Goal: Task Accomplishment & Management: Complete application form

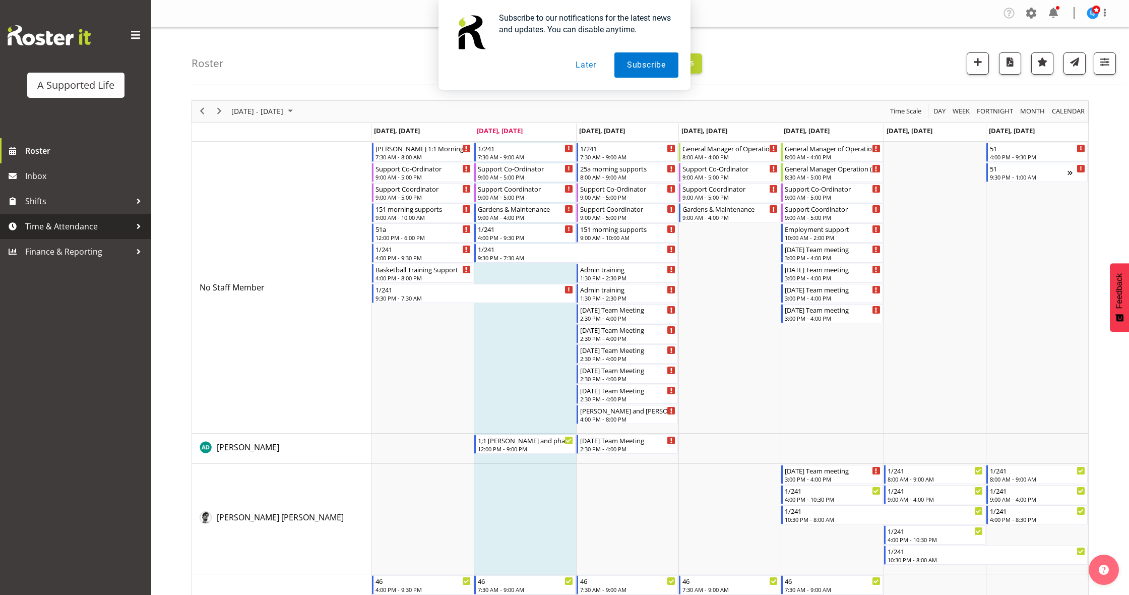
click at [92, 225] on span "Time & Attendance" at bounding box center [78, 226] width 106 height 15
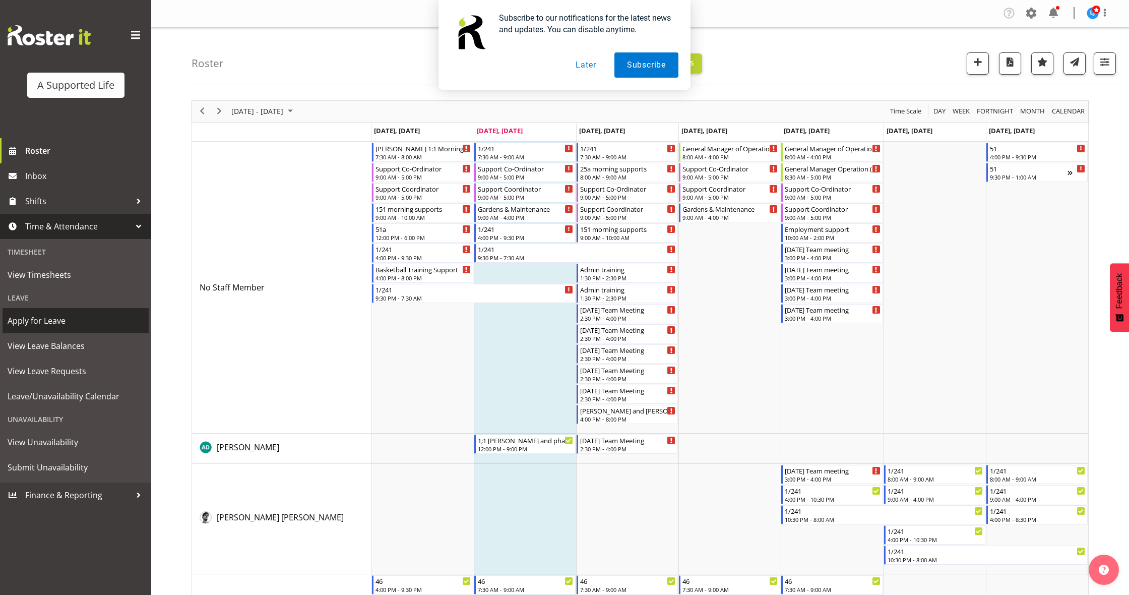
click at [72, 316] on span "Apply for Leave" at bounding box center [76, 320] width 136 height 15
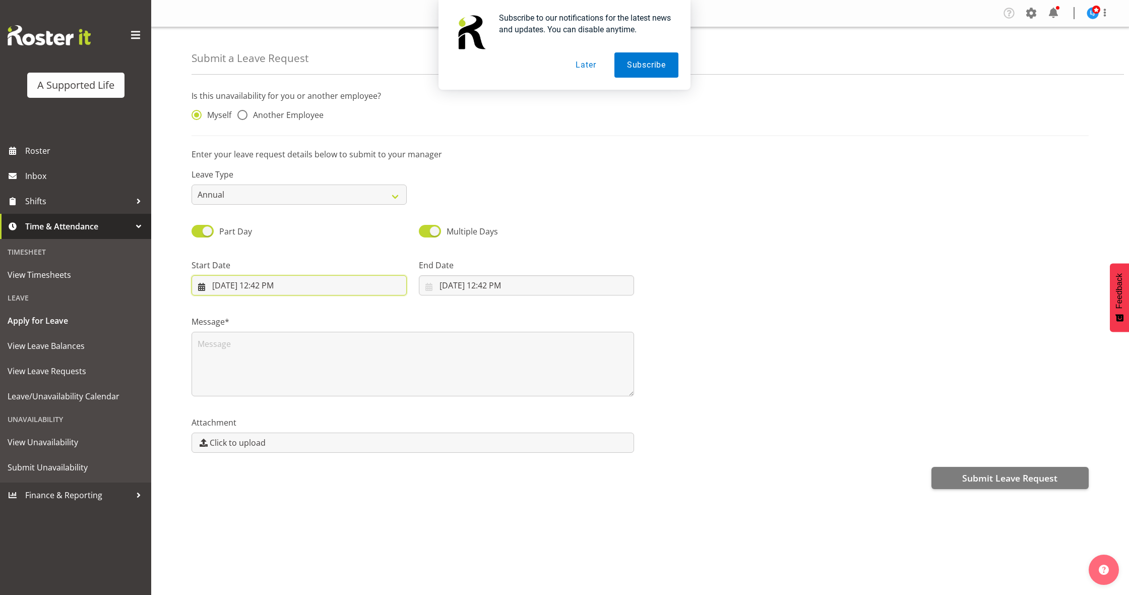
drag, startPoint x: 324, startPoint y: 288, endPoint x: 334, endPoint y: 306, distance: 20.5
click at [324, 288] on input "12/08/2025, 12:42 PM" at bounding box center [298, 285] width 215 height 20
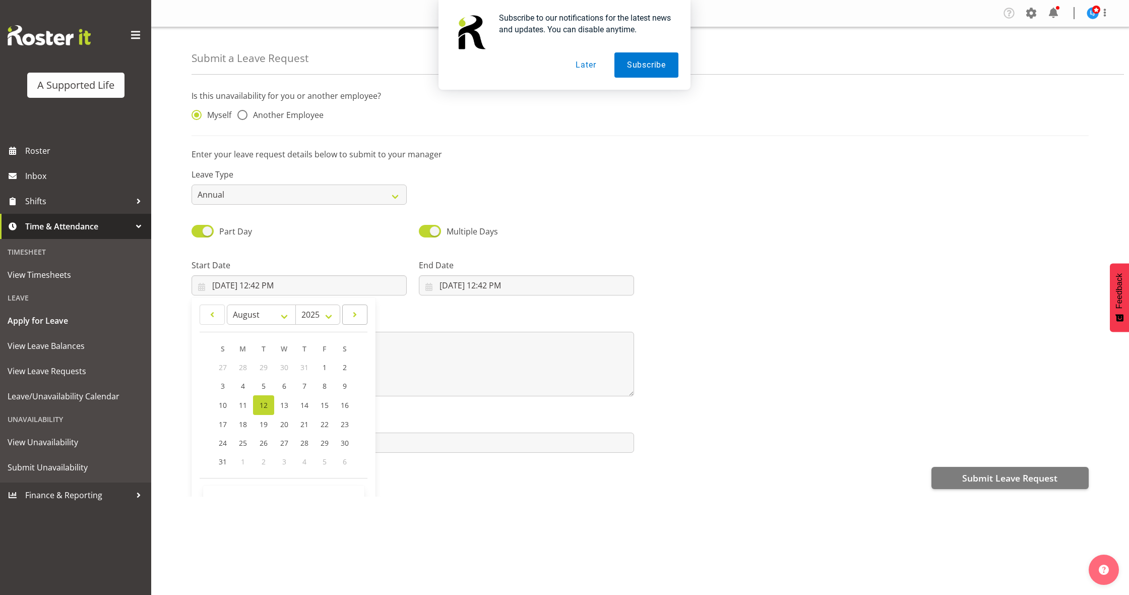
click at [357, 315] on span at bounding box center [355, 314] width 12 height 12
select select "8"
drag, startPoint x: 304, startPoint y: 365, endPoint x: 373, endPoint y: 375, distance: 69.8
click at [305, 365] on span "4" at bounding box center [304, 367] width 4 height 10
type input "4/09/2025, 12:42 PM"
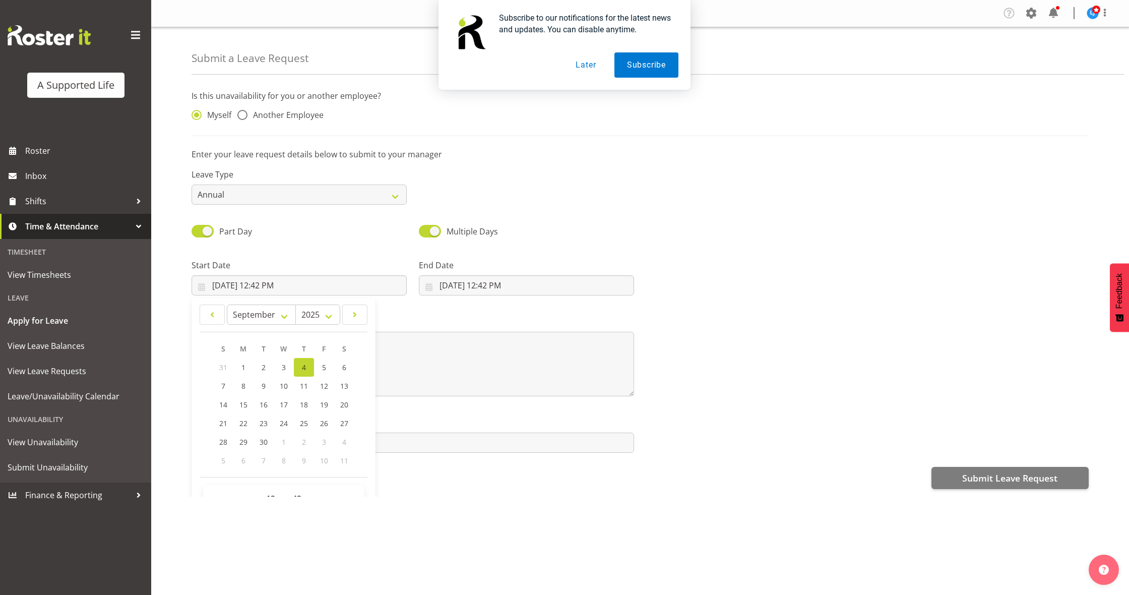
click at [282, 495] on span ":" at bounding box center [284, 500] width 4 height 25
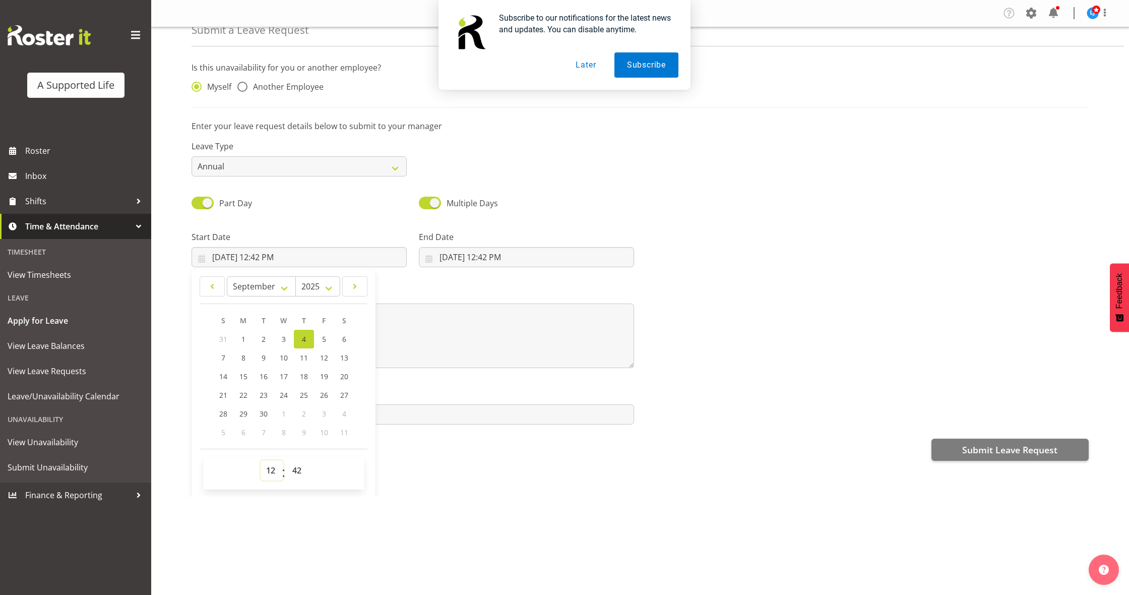
select select "8"
type input "4/09/2025, 8:42 AM"
select select "0"
type input "4/09/2025, 8:00 AM"
click at [492, 250] on input "12/08/2025, 12:42 PM" at bounding box center [526, 257] width 215 height 20
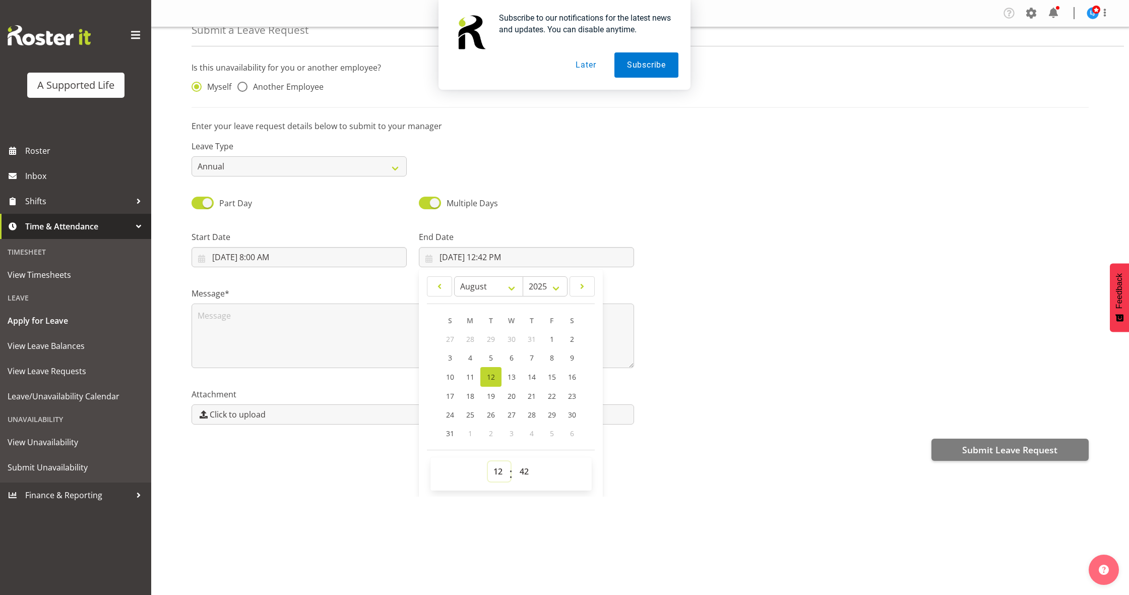
select select "4"
type input "12/08/2025, 4:42 AM"
select select "30"
type input "12/08/2025, 4:30 AM"
click at [708, 346] on div "Message*" at bounding box center [639, 323] width 909 height 101
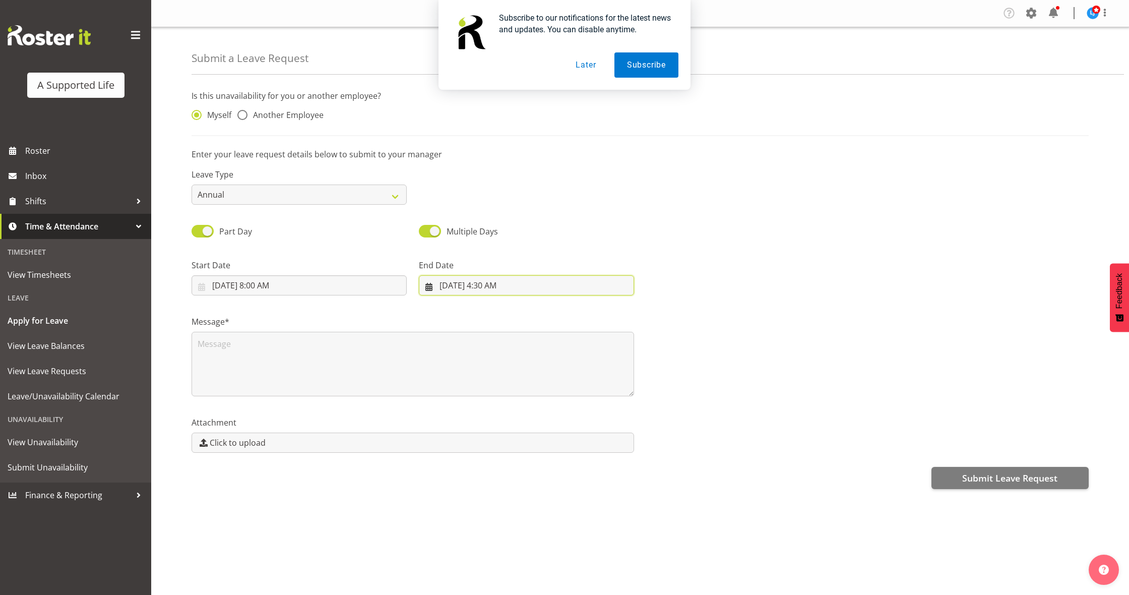
click at [444, 254] on div "End Date 12/08/2025, 4:30 AM January February March April May June July August …" at bounding box center [526, 273] width 227 height 56
drag, startPoint x: 445, startPoint y: 285, endPoint x: 448, endPoint y: 289, distance: 5.7
click at [445, 285] on input "12/08/2025, 4:30 AM" at bounding box center [526, 285] width 215 height 20
click at [580, 315] on span at bounding box center [582, 314] width 12 height 12
select select "8"
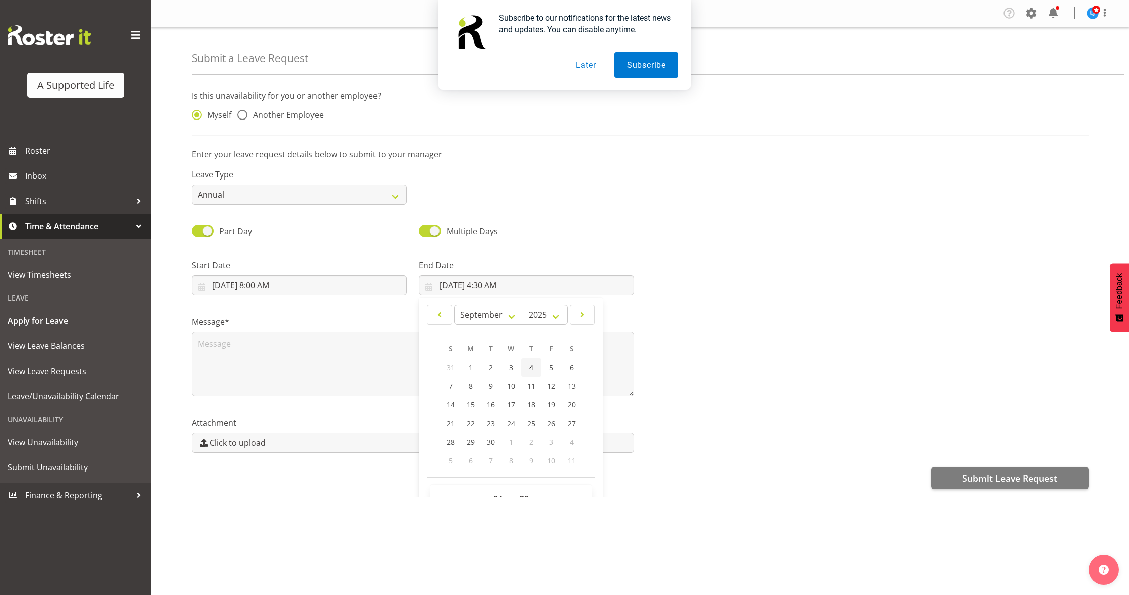
click at [532, 368] on span "4" at bounding box center [531, 367] width 4 height 10
type input "4/09/2025, 4:30 AM"
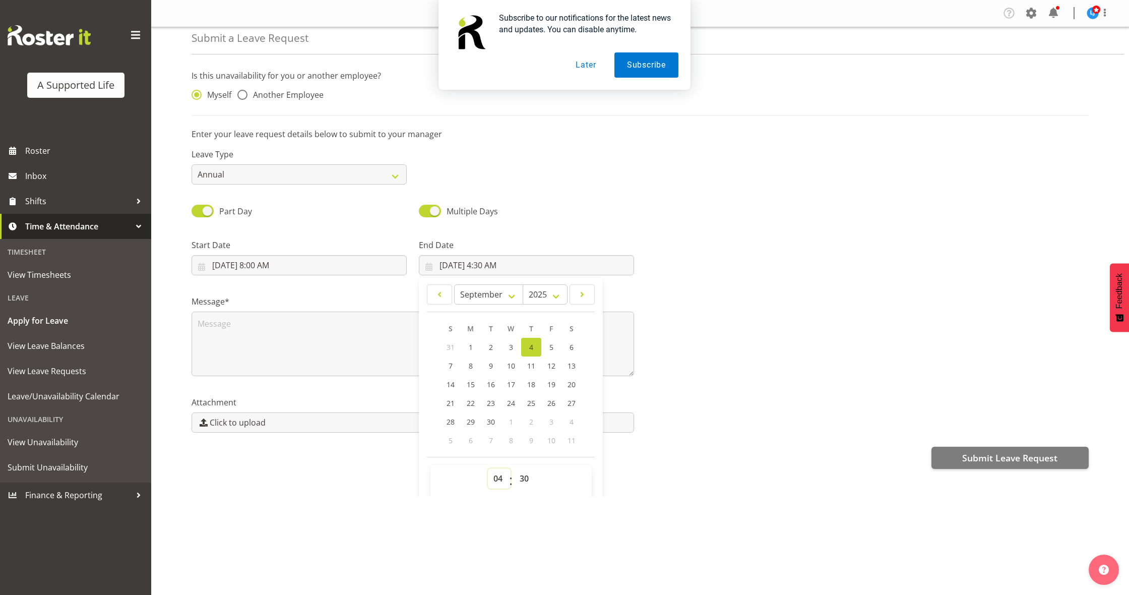
select select "16"
type input "4/09/2025, 4:30 PM"
click at [698, 486] on div "Submit a Leave Request Is this unavailability for you or another employee? Myse…" at bounding box center [639, 261] width 977 height 469
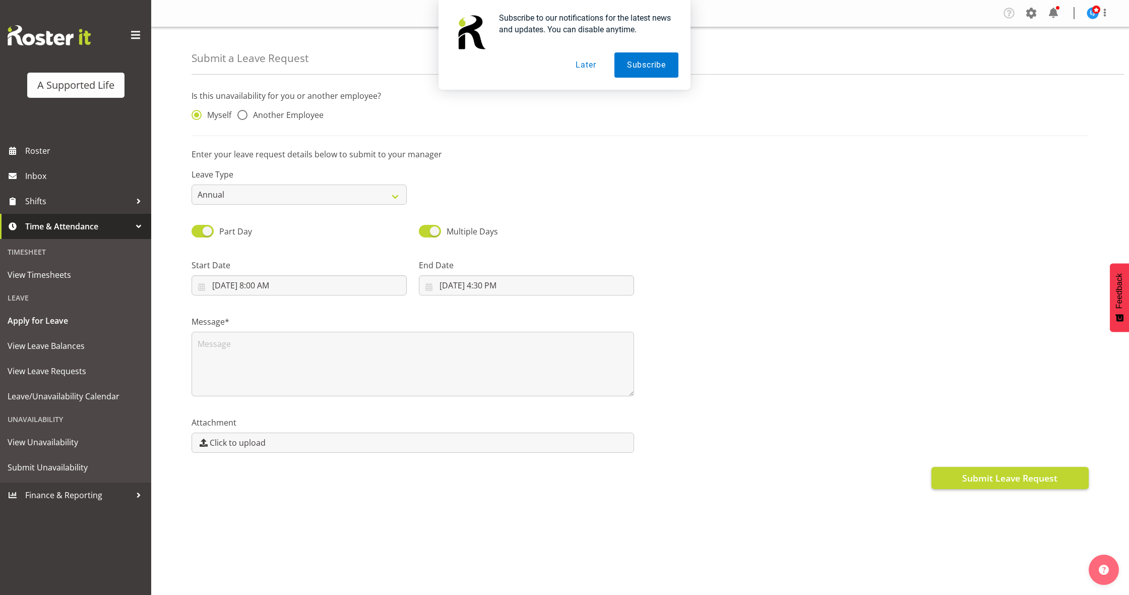
scroll to position [1, 1]
click at [998, 475] on span "Submit Leave Request" at bounding box center [1009, 477] width 95 height 13
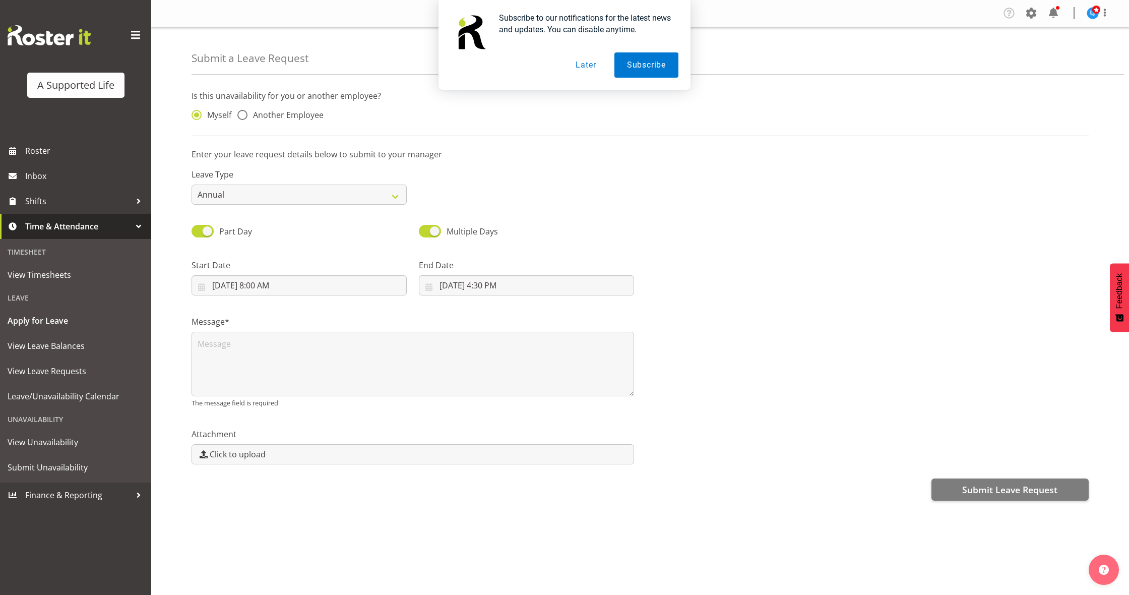
scroll to position [0, 0]
click at [303, 334] on textarea at bounding box center [412, 364] width 442 height 64
type textarea "B"
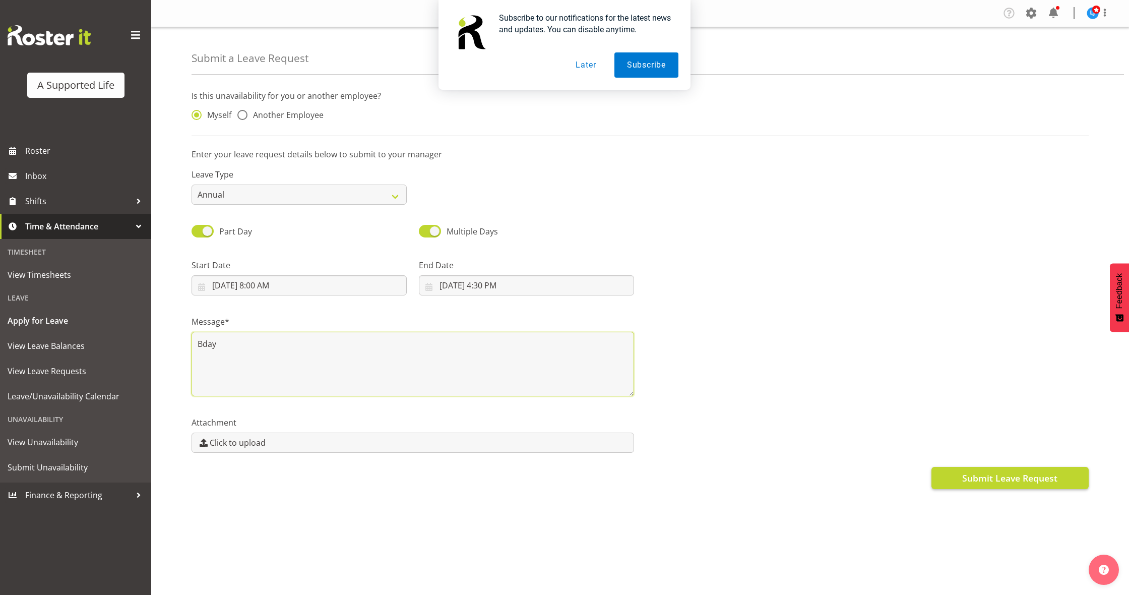
type textarea "Bday"
click at [1019, 472] on span "Submit Leave Request" at bounding box center [1009, 477] width 95 height 13
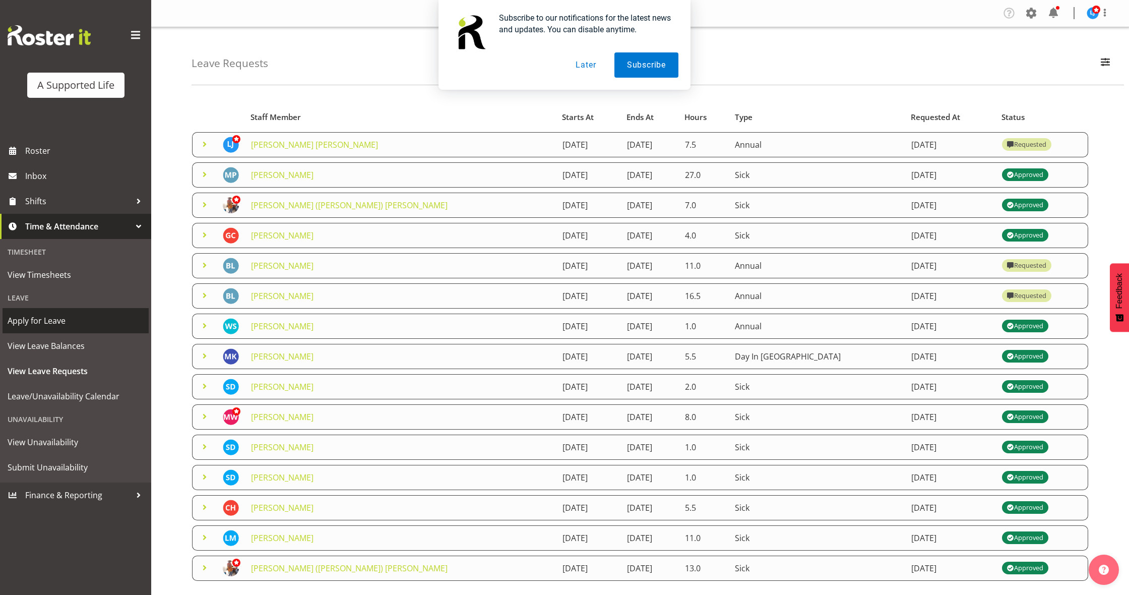
click at [55, 319] on span "Apply for Leave" at bounding box center [76, 320] width 136 height 15
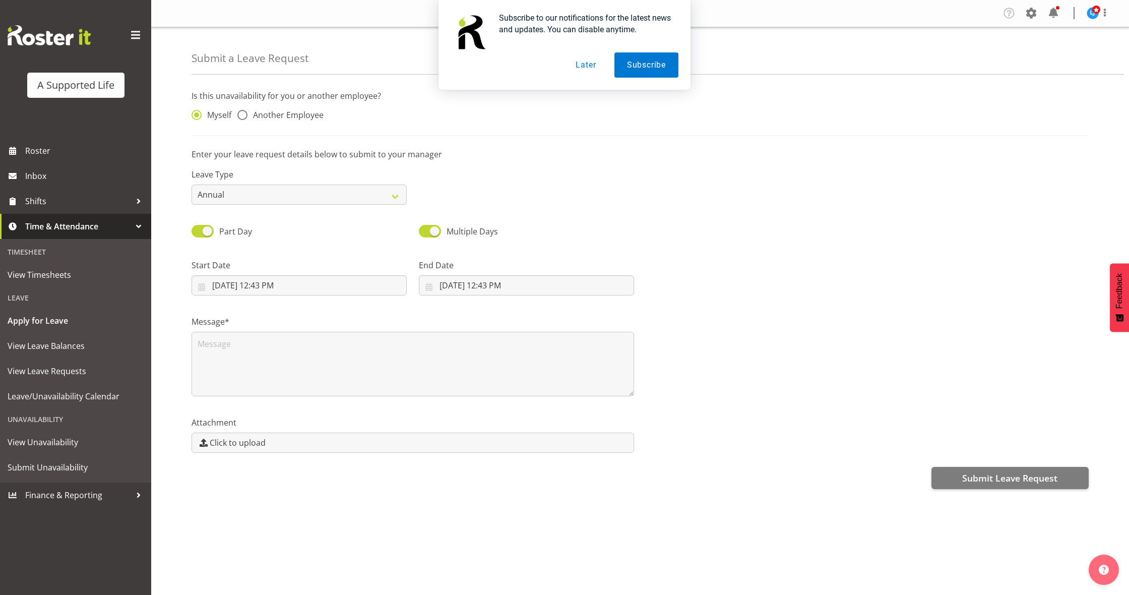
select select "7"
select select "2025"
select select "12"
select select "43"
drag, startPoint x: 319, startPoint y: 282, endPoint x: 317, endPoint y: 289, distance: 7.5
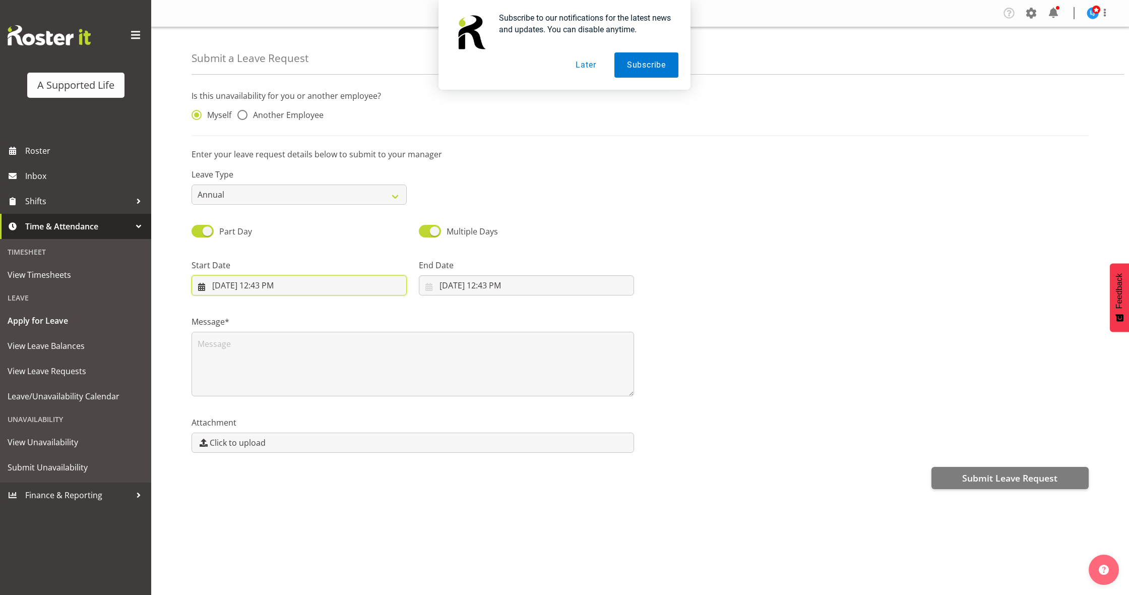
click at [320, 281] on input "12/08/2025, 12:43 PM" at bounding box center [298, 285] width 215 height 20
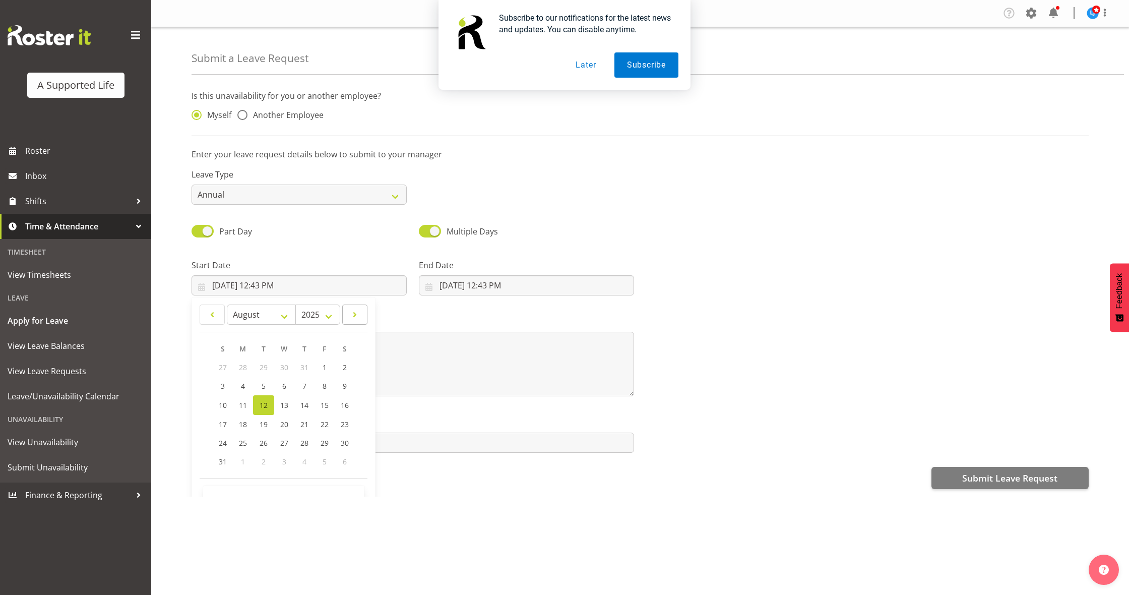
drag, startPoint x: 354, startPoint y: 311, endPoint x: 350, endPoint y: 322, distance: 11.3
click at [354, 311] on span at bounding box center [355, 314] width 12 height 12
select select "8"
click at [320, 366] on link "5" at bounding box center [324, 367] width 20 height 19
type input "5/09/2025, 12:43 PM"
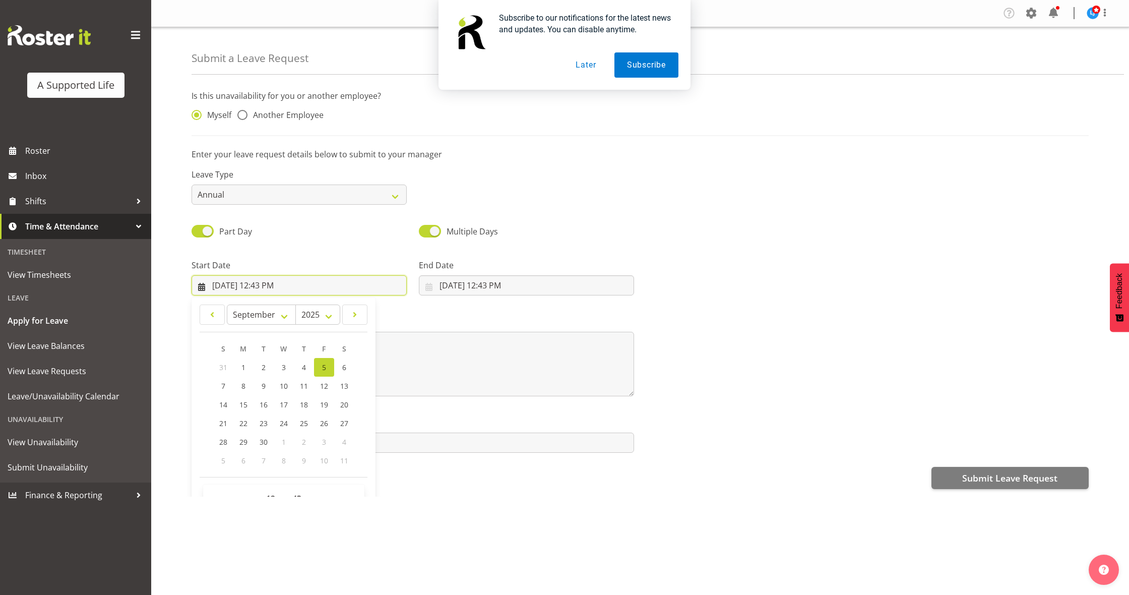
click at [261, 283] on input "5/09/2025, 12:43 PM" at bounding box center [298, 285] width 215 height 20
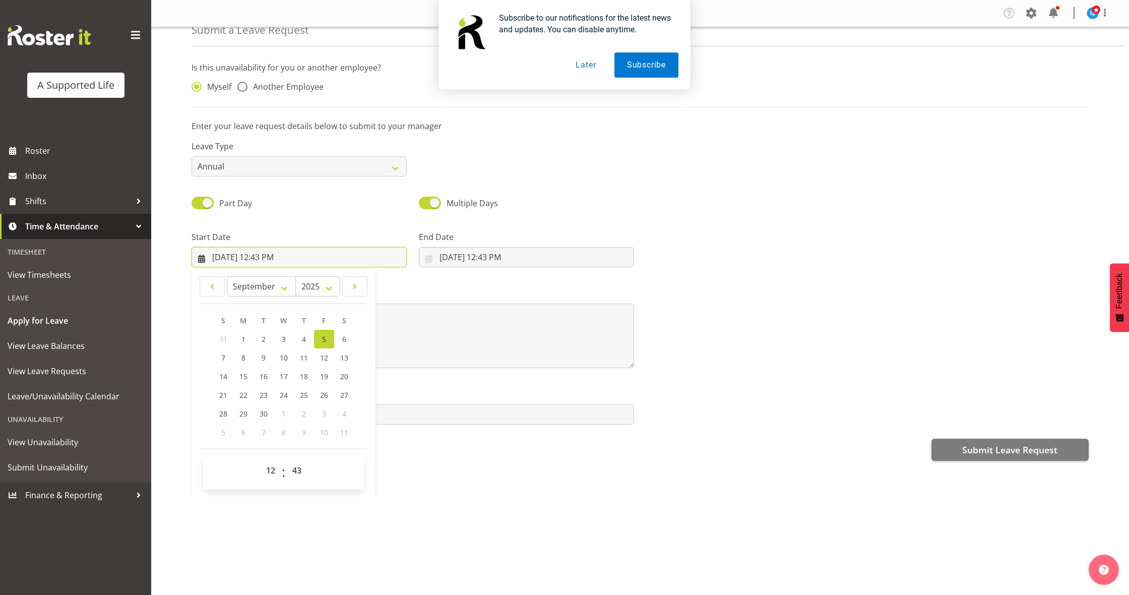
scroll to position [28, 0]
select select "8"
type input "5/09/2025, 8:43 AM"
select select "0"
type input "5/09/2025, 8:00 AM"
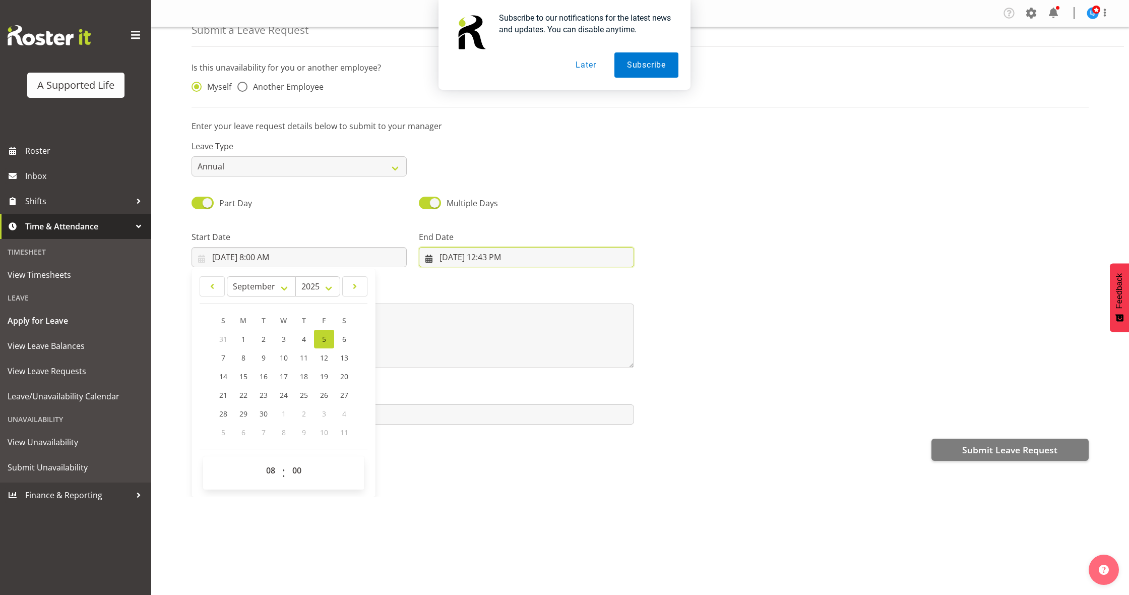
click at [500, 265] on input "12/08/2025, 12:43 PM" at bounding box center [526, 257] width 215 height 20
click at [581, 288] on span at bounding box center [582, 286] width 12 height 12
select select "8"
drag, startPoint x: 543, startPoint y: 335, endPoint x: 539, endPoint y: 352, distance: 17.5
click at [543, 335] on link "5" at bounding box center [551, 339] width 20 height 19
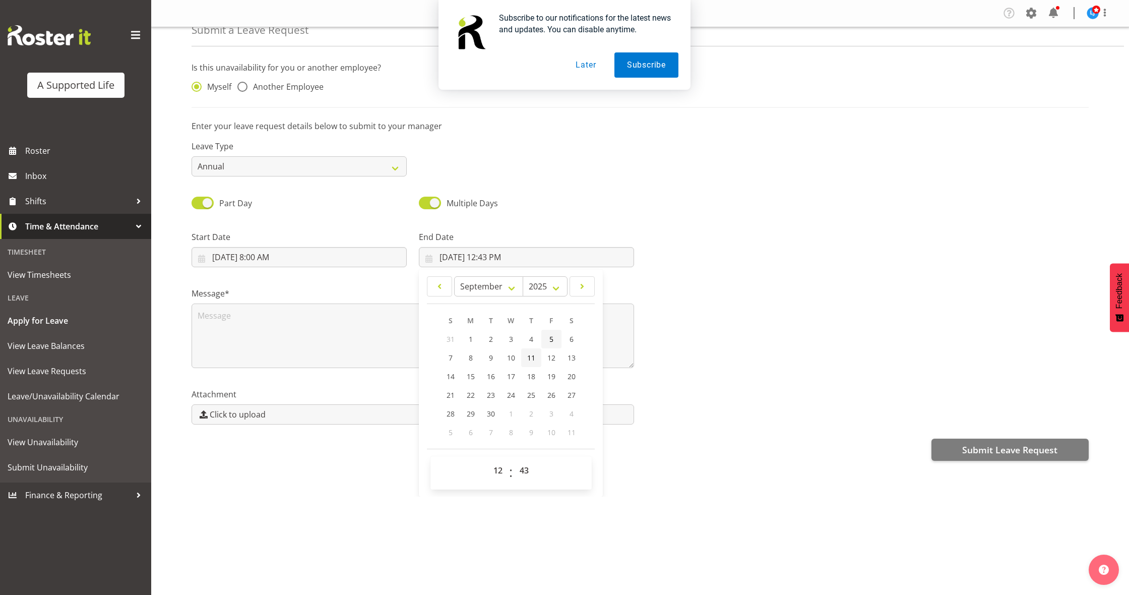
type input "5/09/2025, 12:43 PM"
select select "16"
type input "5/09/2025, 4:43 PM"
select select "30"
type input "5/09/2025, 4:30 PM"
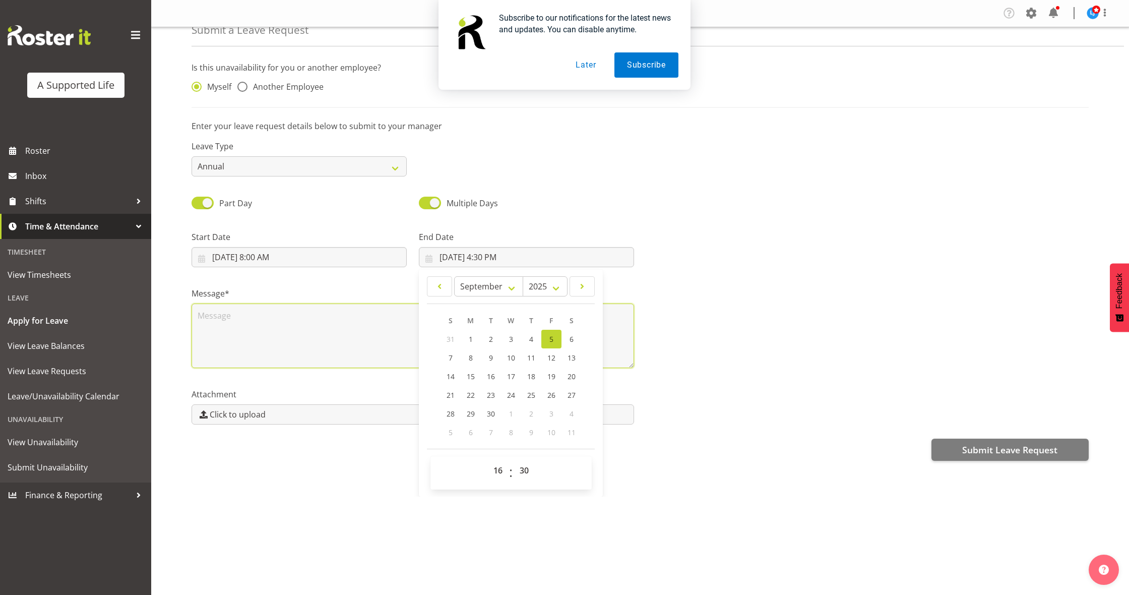
click at [347, 344] on textarea at bounding box center [412, 335] width 442 height 64
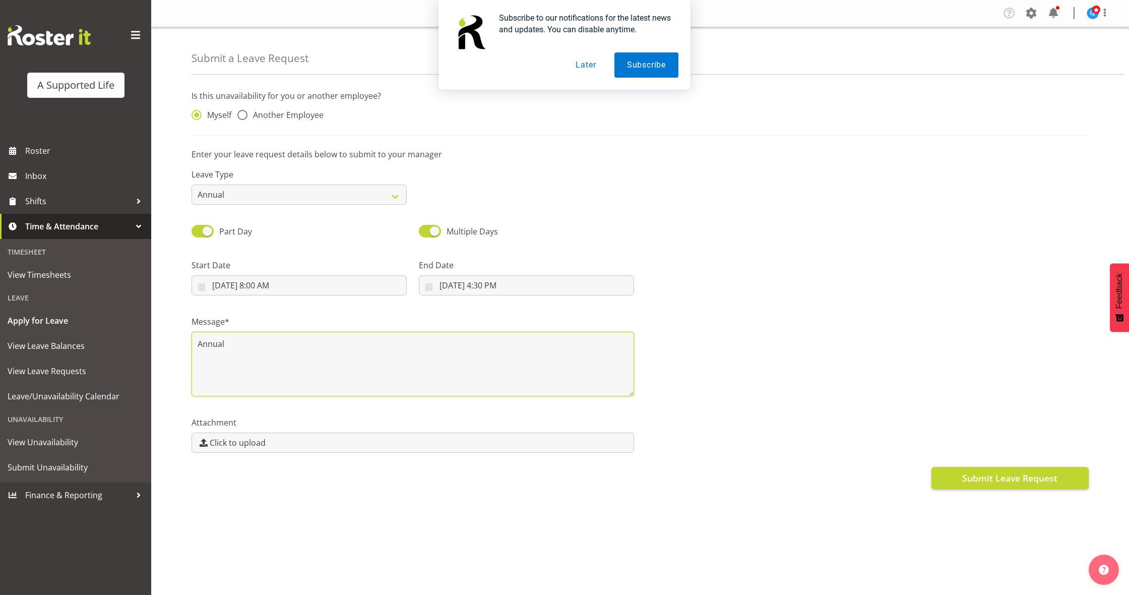
type textarea "Annual"
click at [1008, 475] on span "Submit Leave Request" at bounding box center [1009, 477] width 95 height 13
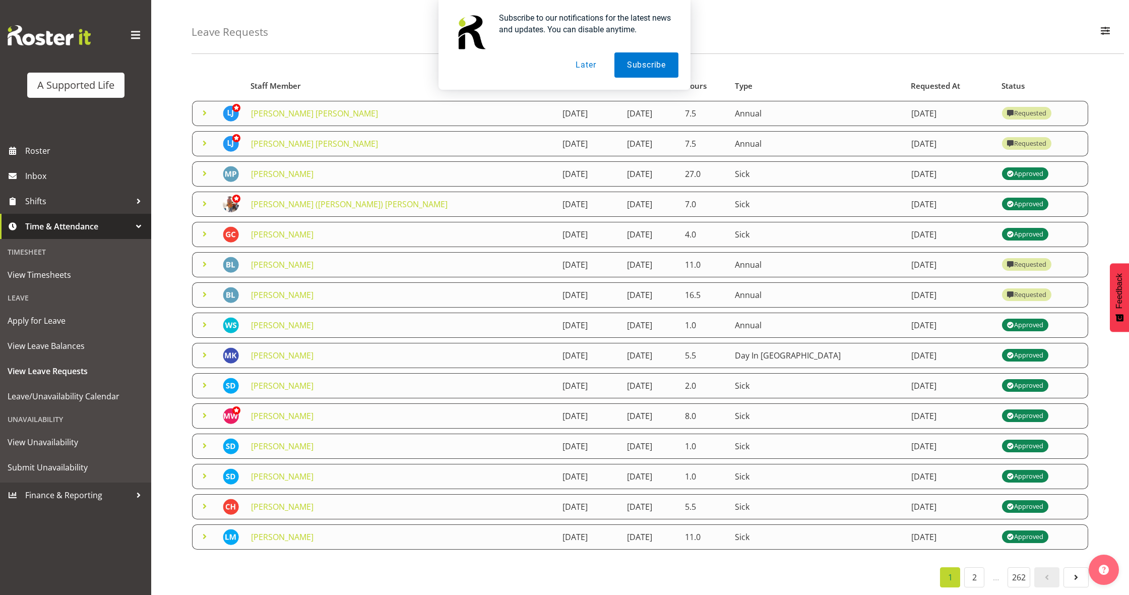
scroll to position [31, 0]
click at [579, 67] on button "Later" at bounding box center [585, 64] width 45 height 25
